Goal: Transaction & Acquisition: Subscribe to service/newsletter

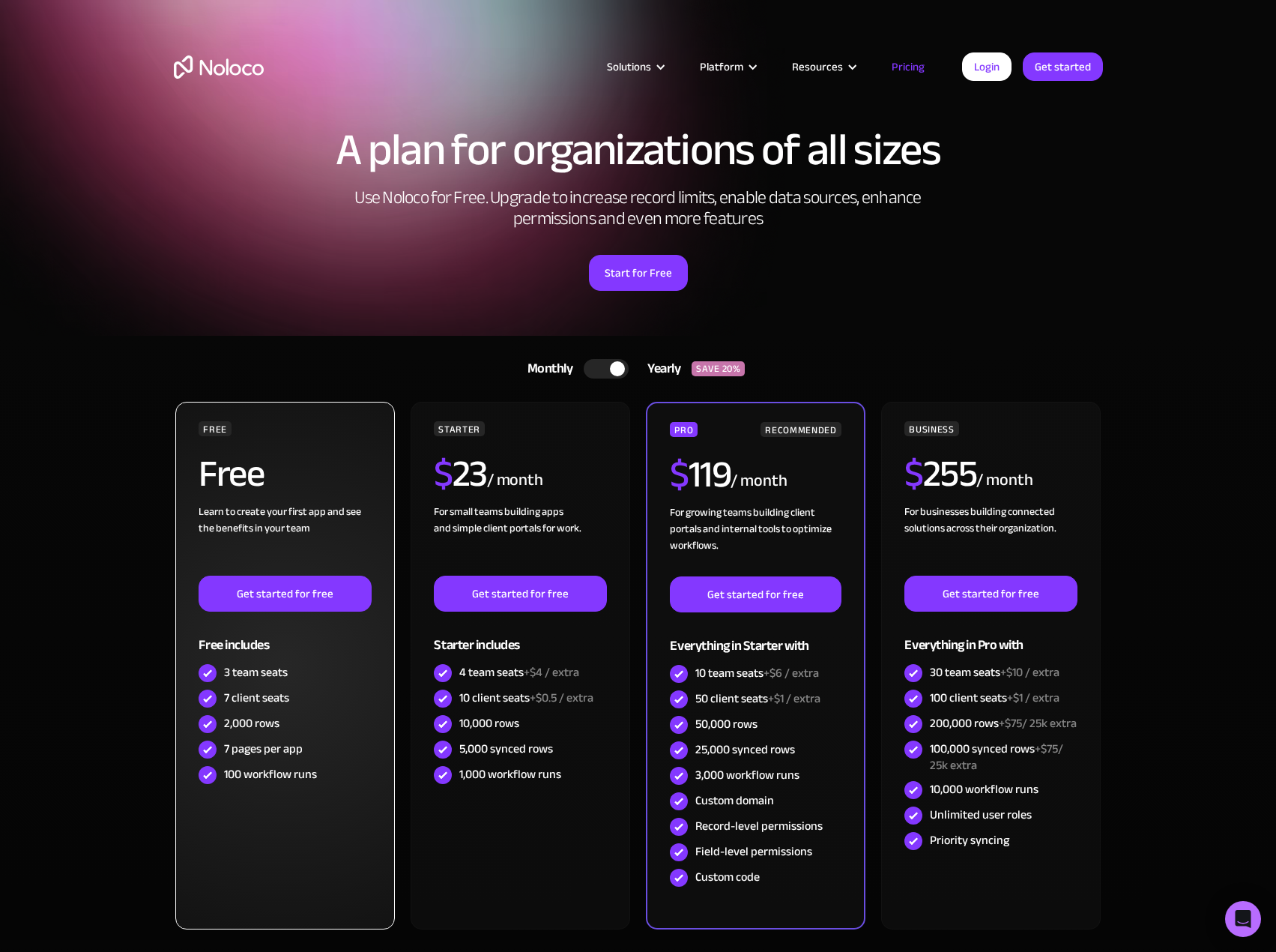
click at [301, 463] on div "Free" at bounding box center [285, 479] width 172 height 49
click at [295, 589] on link "Get started for free" at bounding box center [285, 594] width 172 height 36
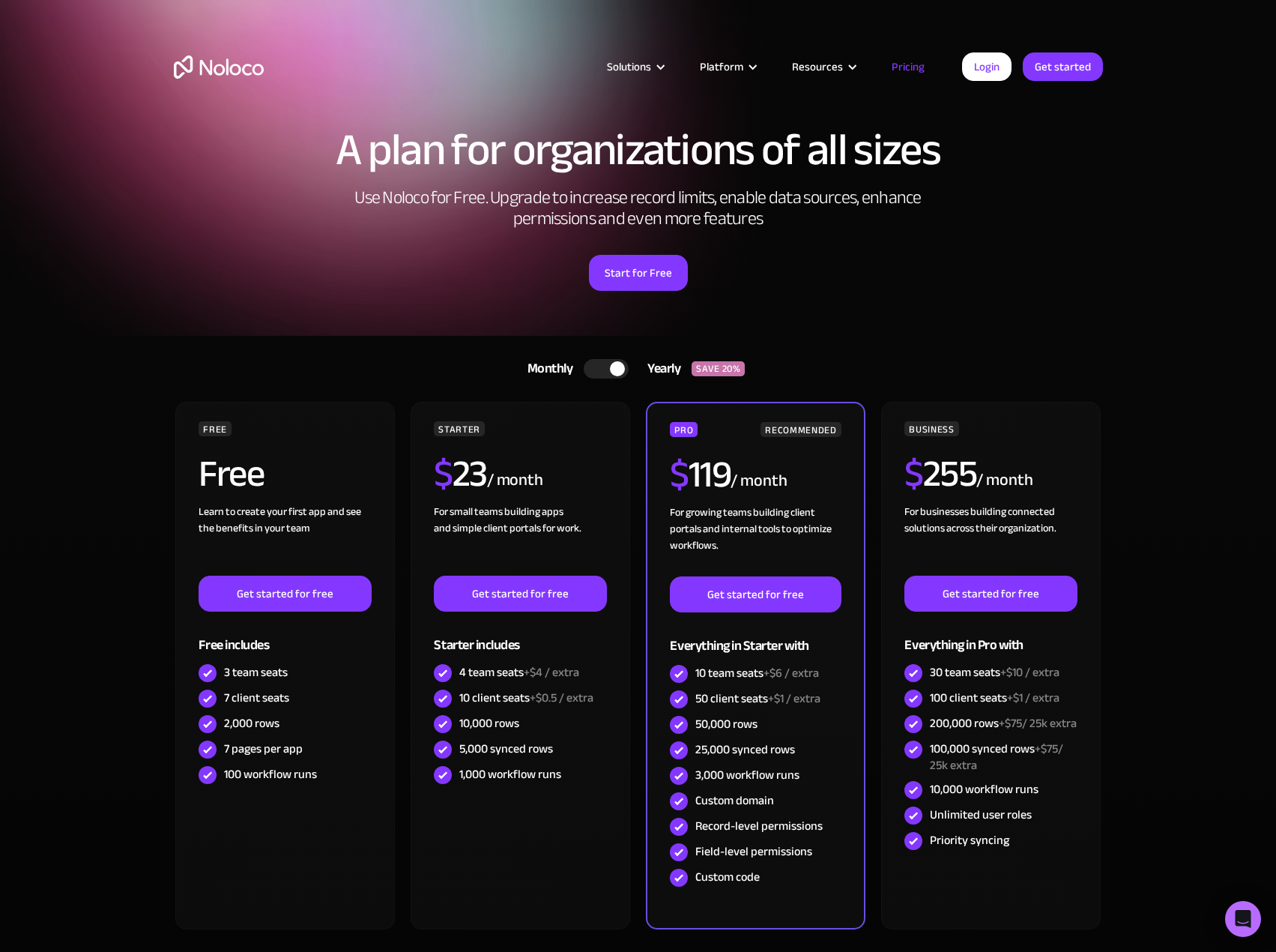
click at [248, 62] on img "home" at bounding box center [218, 67] width 90 height 24
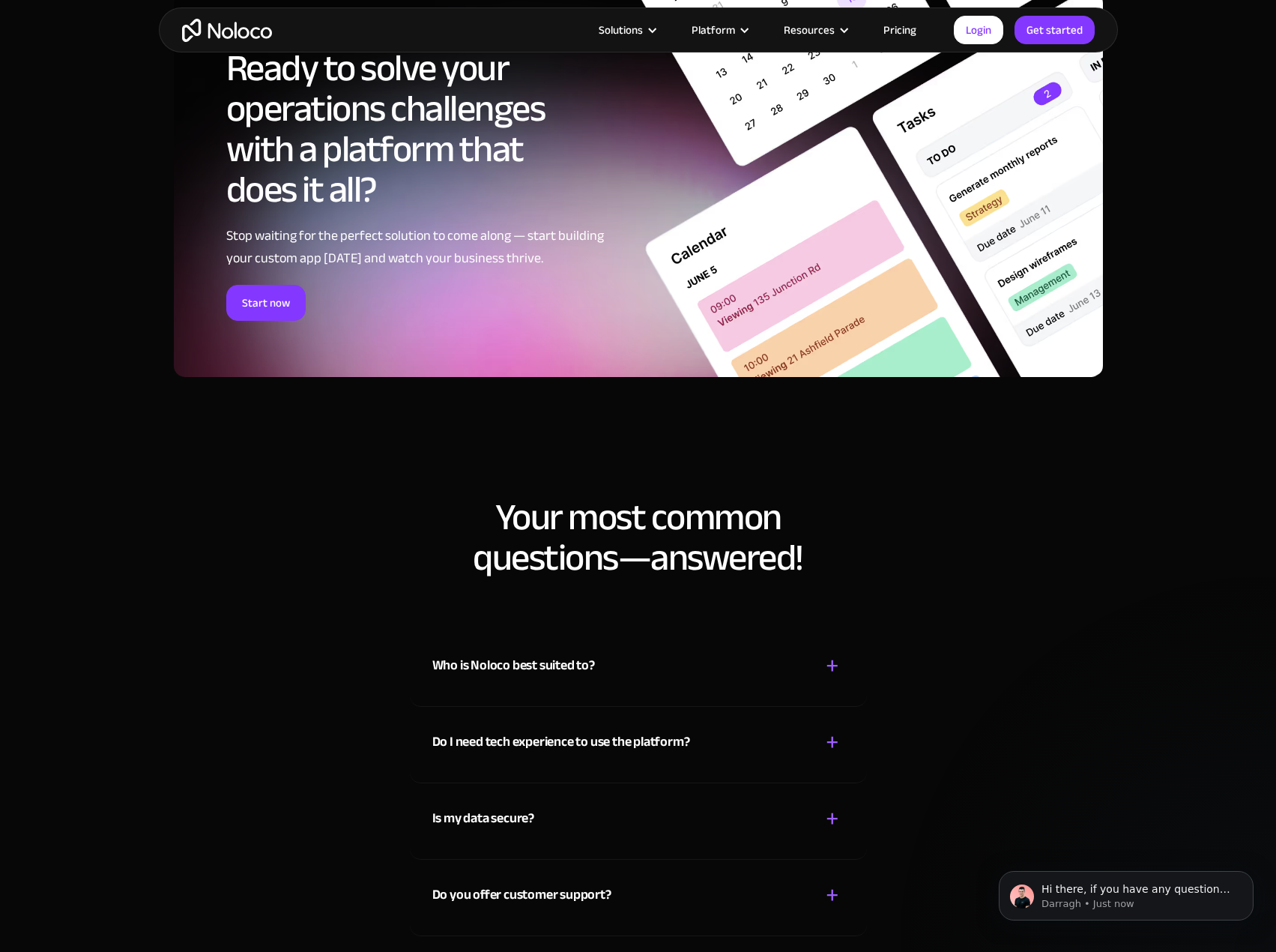
scroll to position [7419, 0]
